Goal: Task Accomplishment & Management: Use online tool/utility

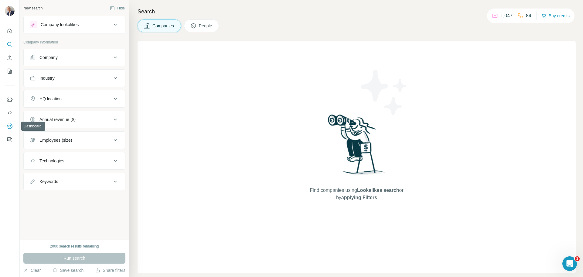
click at [9, 127] on icon "Dashboard" at bounding box center [9, 126] width 2 height 2
click at [8, 56] on icon "Enrich CSV" at bounding box center [10, 58] width 6 height 6
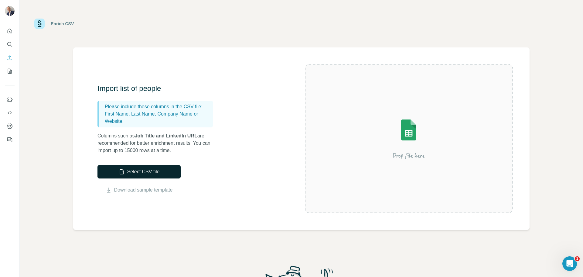
click at [151, 171] on button "Select CSV file" at bounding box center [138, 171] width 83 height 13
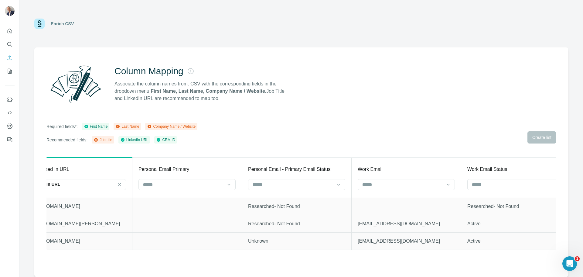
scroll to position [0, 258]
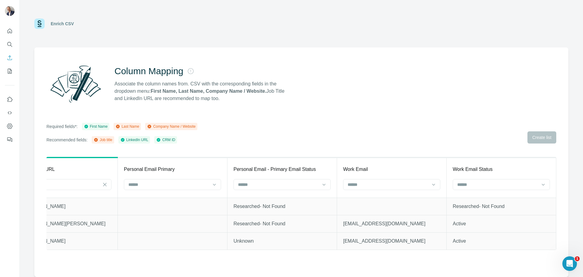
click at [511, 114] on div "Column Mapping Associate the column names from. CSV with the corresponding fiel…" at bounding box center [301, 161] width 534 height 229
